Goal: Task Accomplishment & Management: Manage account settings

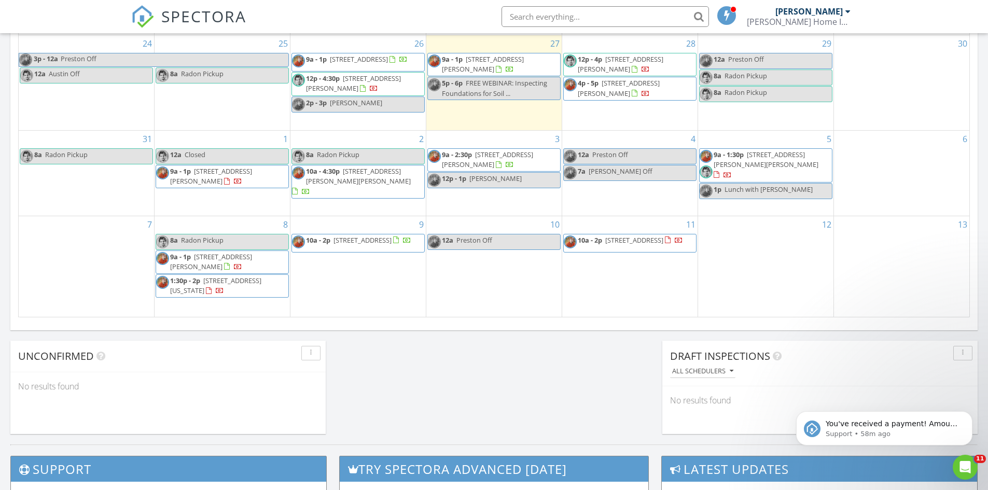
scroll to position [622, 0]
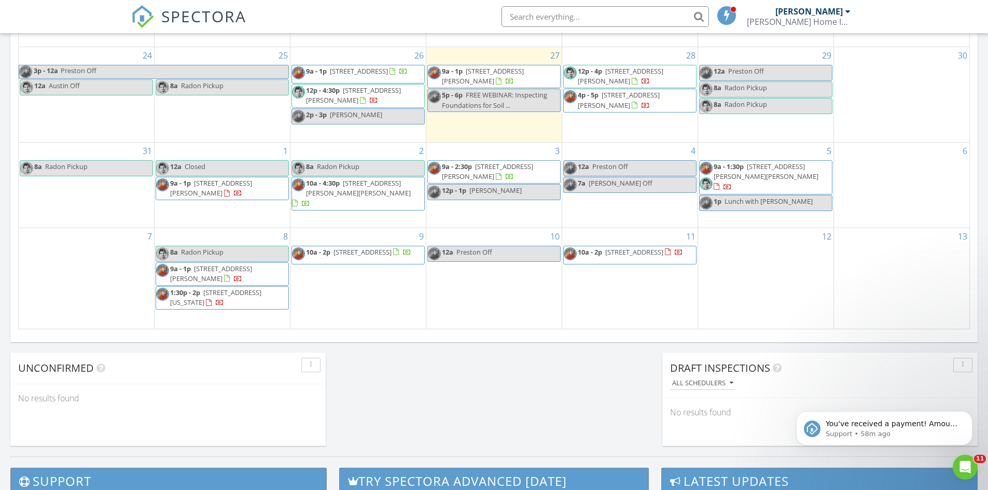
click at [248, 199] on span "9a - 1p 756 Lockwood Hill Rd, Mount Upton 13809" at bounding box center [222, 188] width 132 height 20
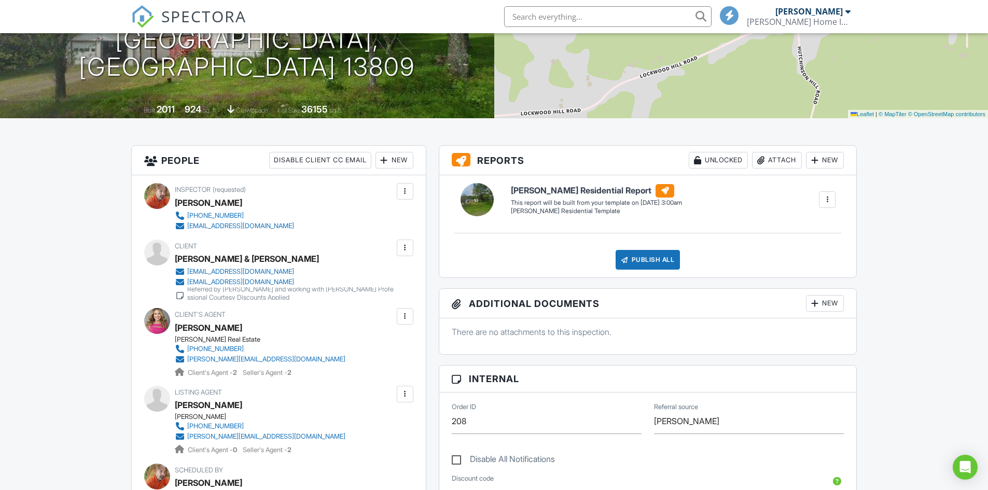
scroll to position [156, 0]
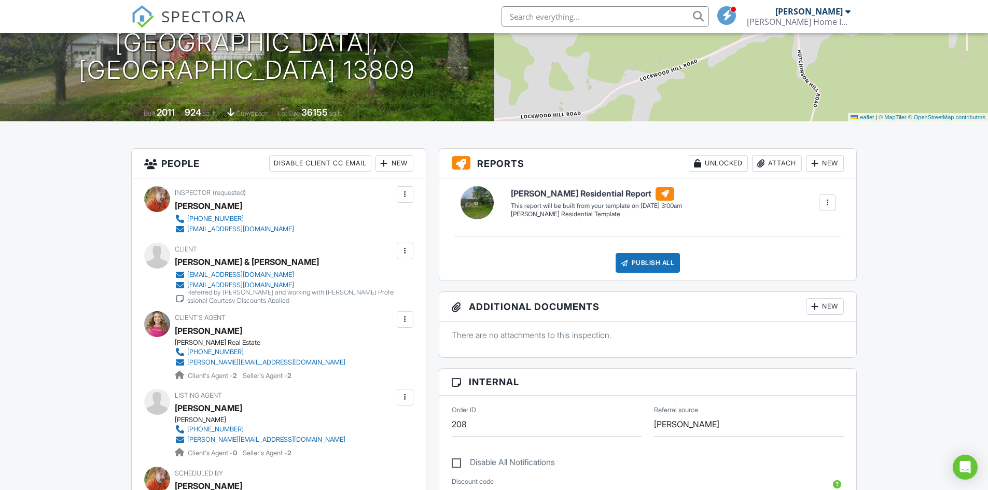
click at [403, 249] on div at bounding box center [405, 251] width 10 height 10
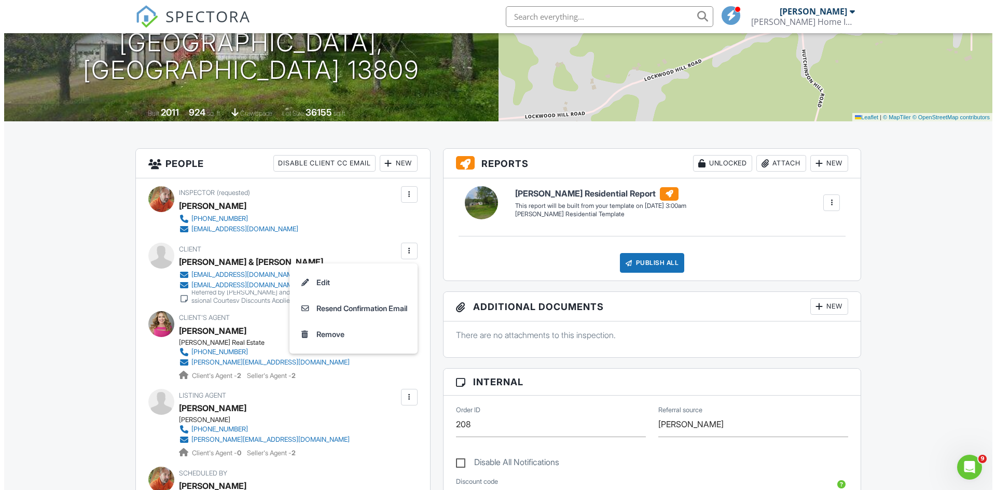
scroll to position [0, 0]
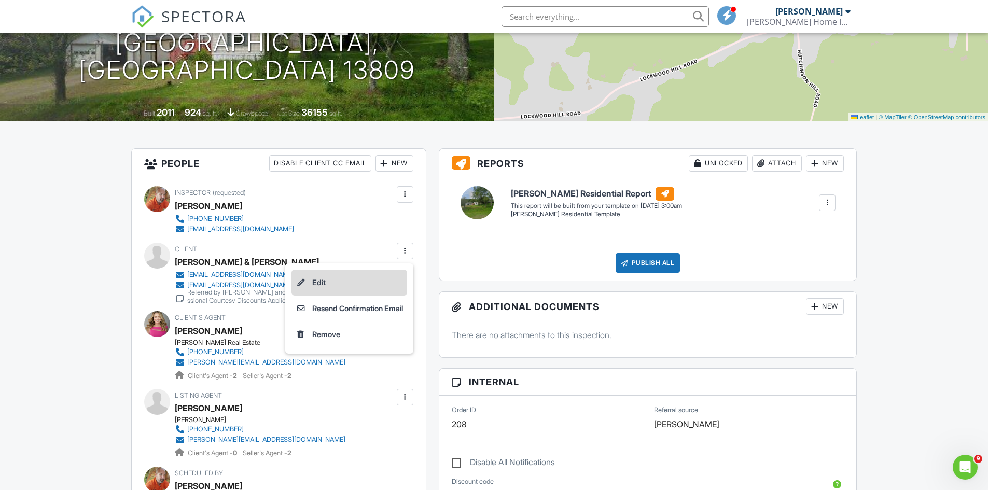
click at [342, 286] on li "Edit" at bounding box center [349, 283] width 116 height 26
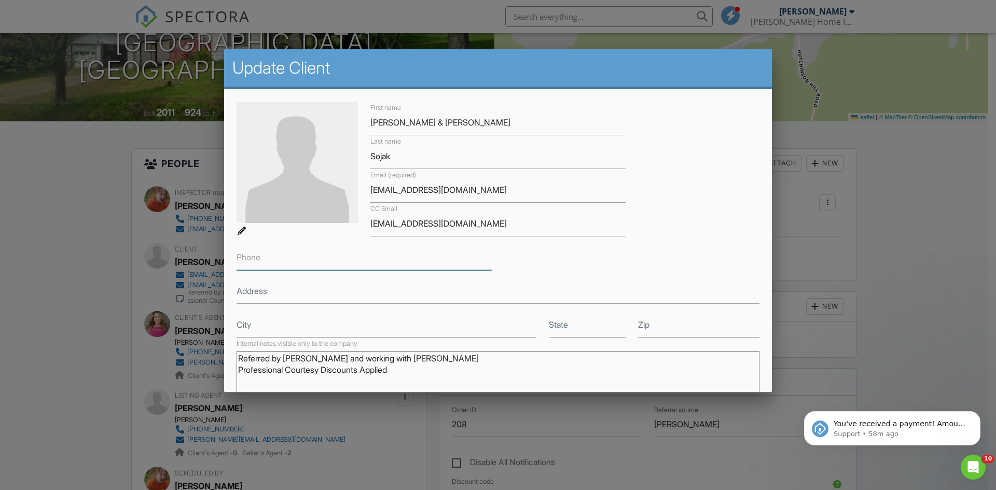
click at [330, 256] on input "Phone" at bounding box center [363, 257] width 255 height 25
paste input "602-293-6629"
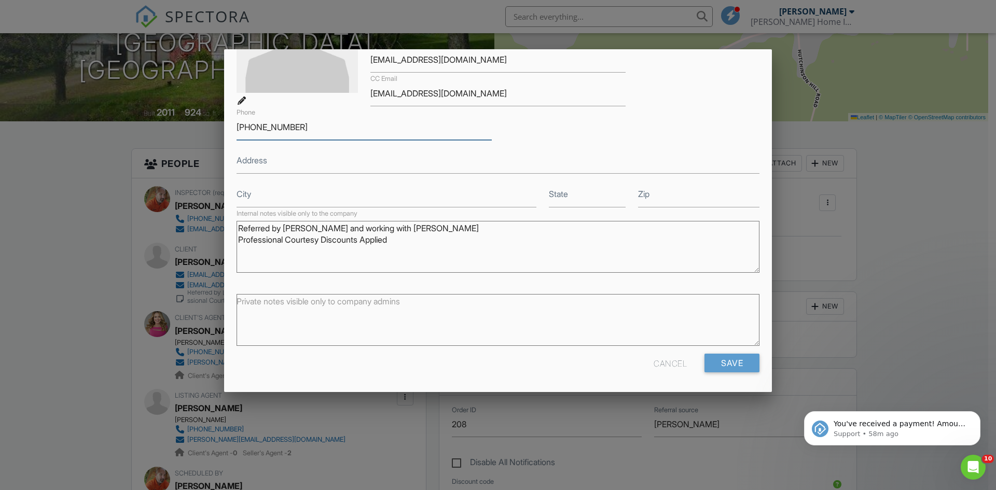
scroll to position [131, 0]
type input "602-293-6629"
click at [734, 365] on input "Save" at bounding box center [731, 362] width 55 height 19
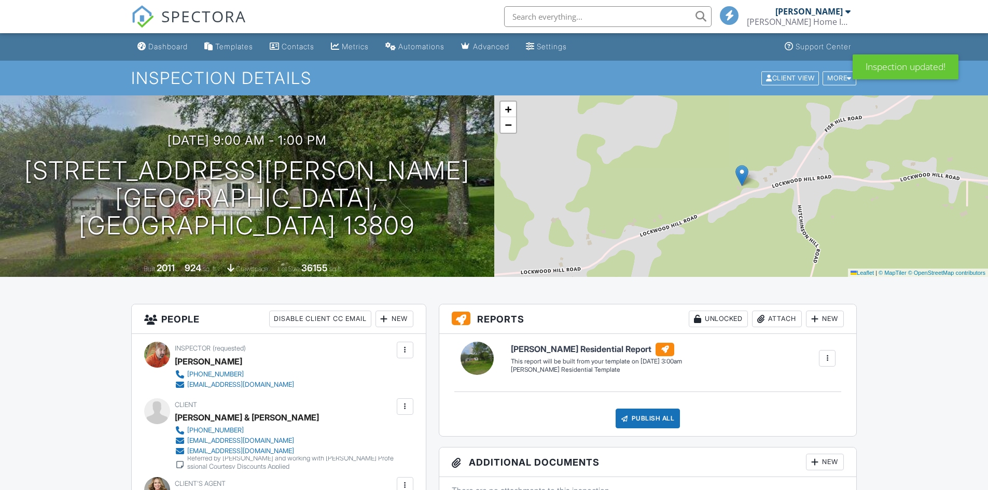
click at [192, 19] on span "SPECTORA" at bounding box center [203, 16] width 85 height 22
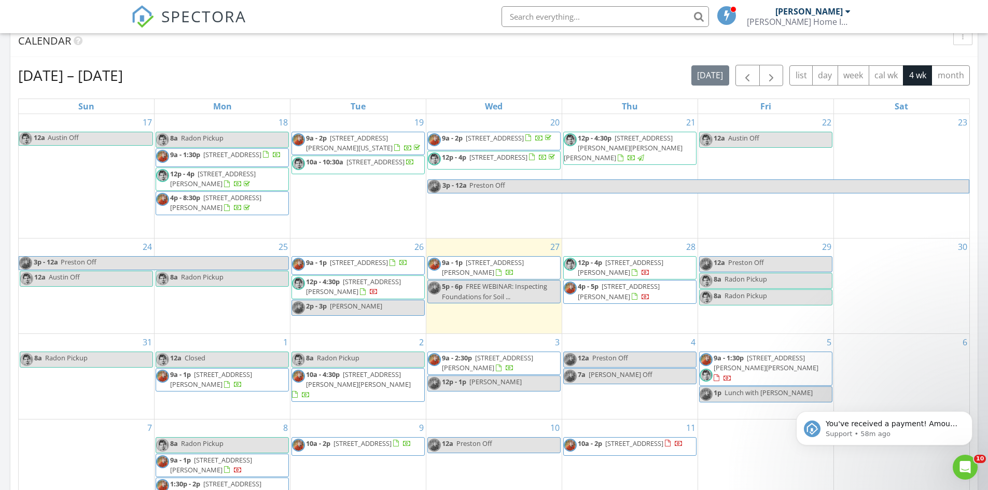
scroll to position [570, 0]
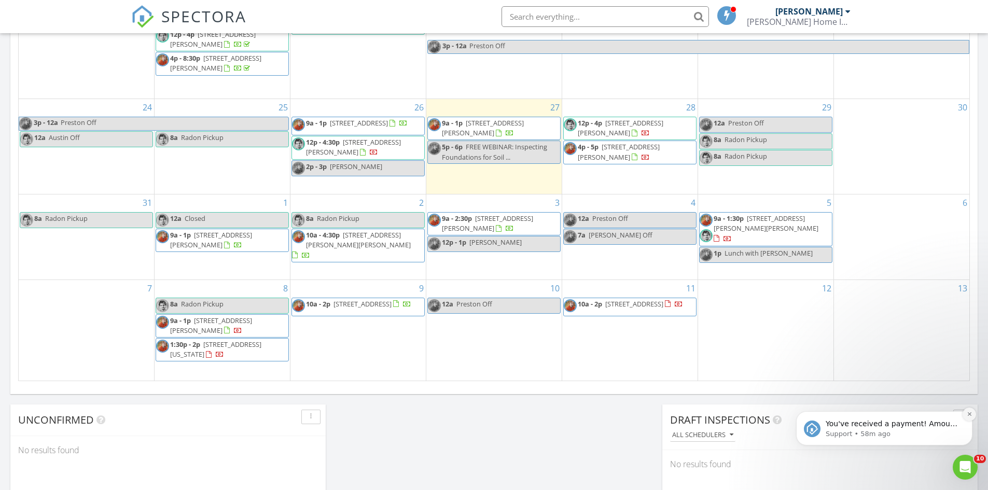
click at [968, 412] on icon "Dismiss notification" at bounding box center [969, 414] width 6 height 6
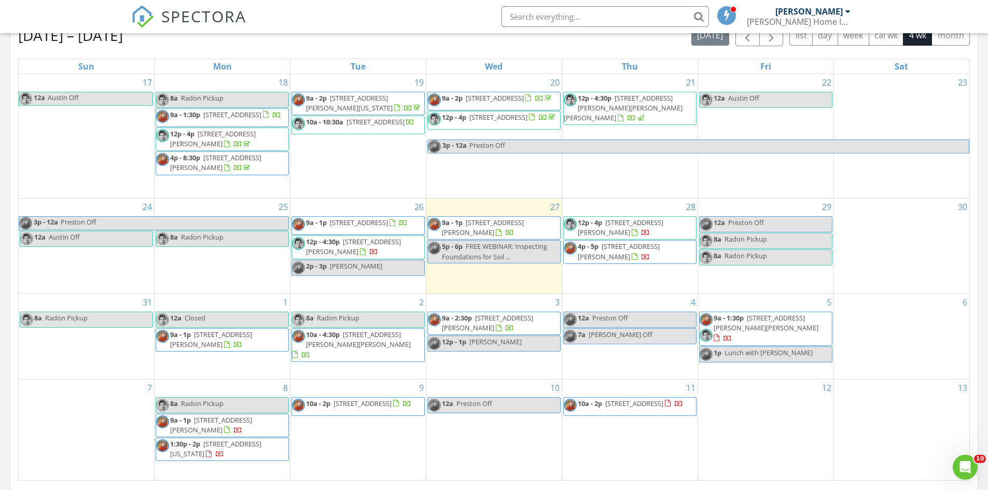
scroll to position [467, 0]
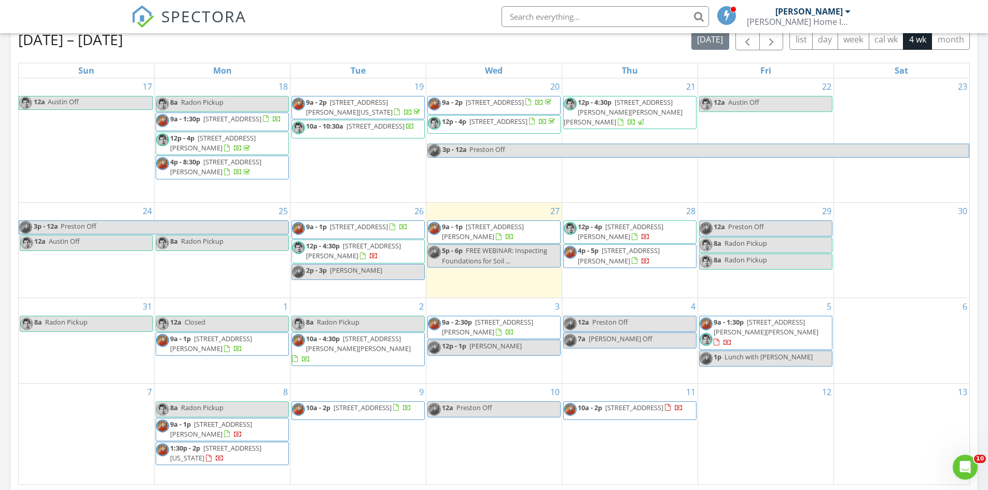
click at [637, 261] on span "4p - 5p 19 Oday Dr, Endicott 13760" at bounding box center [630, 256] width 132 height 20
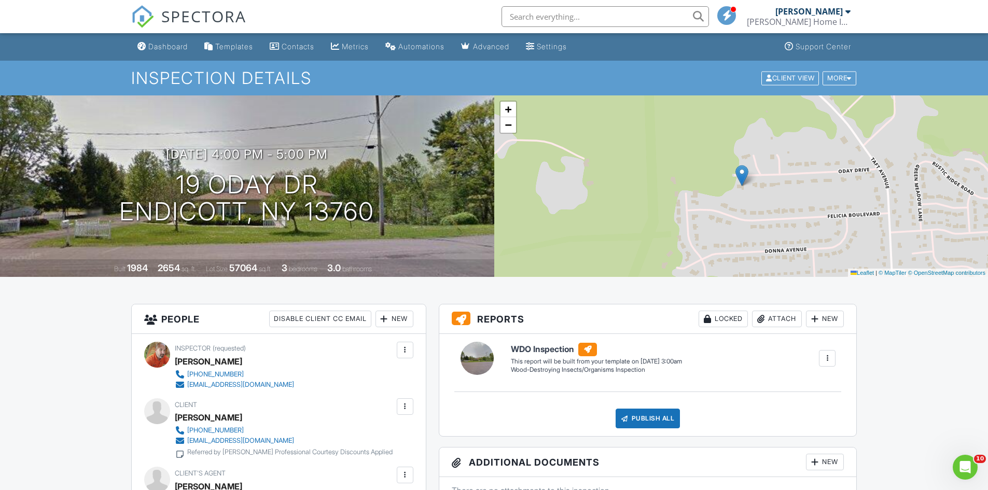
click at [187, 19] on span "SPECTORA" at bounding box center [203, 16] width 85 height 22
